Goal: Task Accomplishment & Management: Use online tool/utility

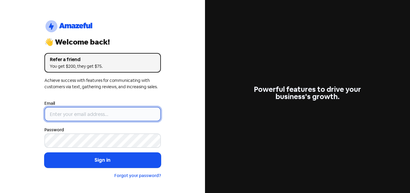
click at [99, 114] on input "email" at bounding box center [102, 114] width 117 height 14
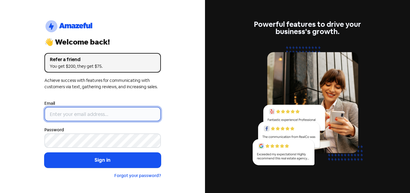
click at [78, 113] on input "email" at bounding box center [102, 114] width 117 height 14
type input "[EMAIL_ADDRESS][DOMAIN_NAME]"
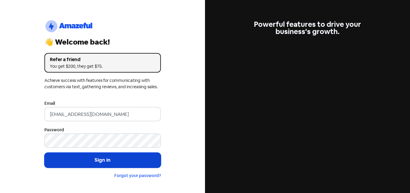
click at [114, 160] on button "Sign in" at bounding box center [102, 159] width 117 height 15
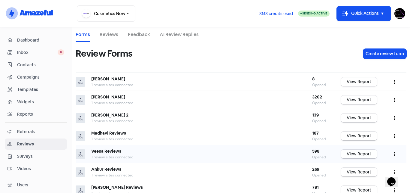
click at [354, 156] on link "View Report" at bounding box center [359, 153] width 36 height 9
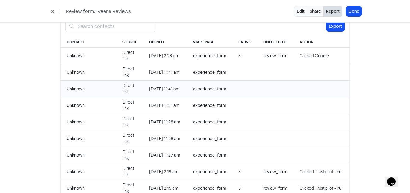
scroll to position [601, 0]
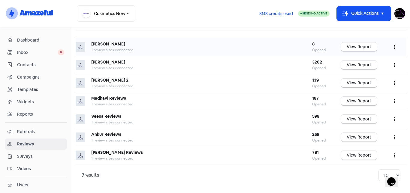
scroll to position [35, 0]
click at [353, 136] on link "View Report" at bounding box center [359, 136] width 36 height 9
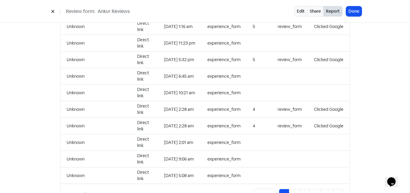
scroll to position [620, 0]
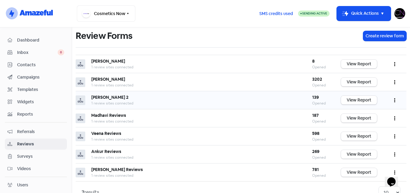
scroll to position [35, 0]
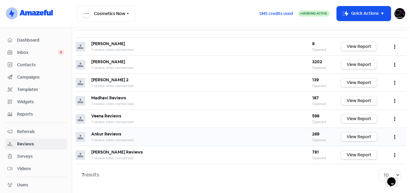
click at [350, 135] on link "View Report" at bounding box center [359, 136] width 36 height 9
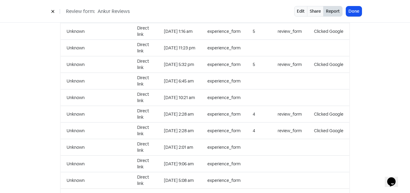
scroll to position [650, 0]
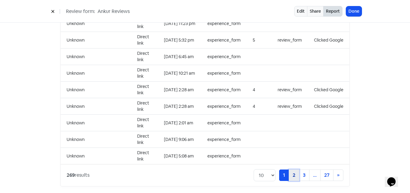
click at [289, 171] on link "2" at bounding box center [294, 174] width 11 height 11
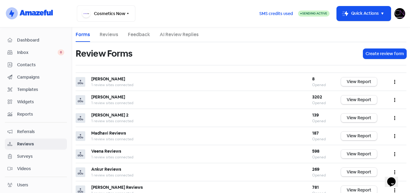
click at [399, 18] on img at bounding box center [400, 13] width 11 height 11
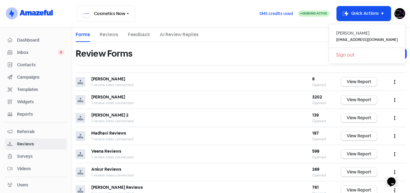
click at [366, 53] on link "Sign out" at bounding box center [367, 55] width 76 height 10
